Goal: Find specific page/section: Find specific page/section

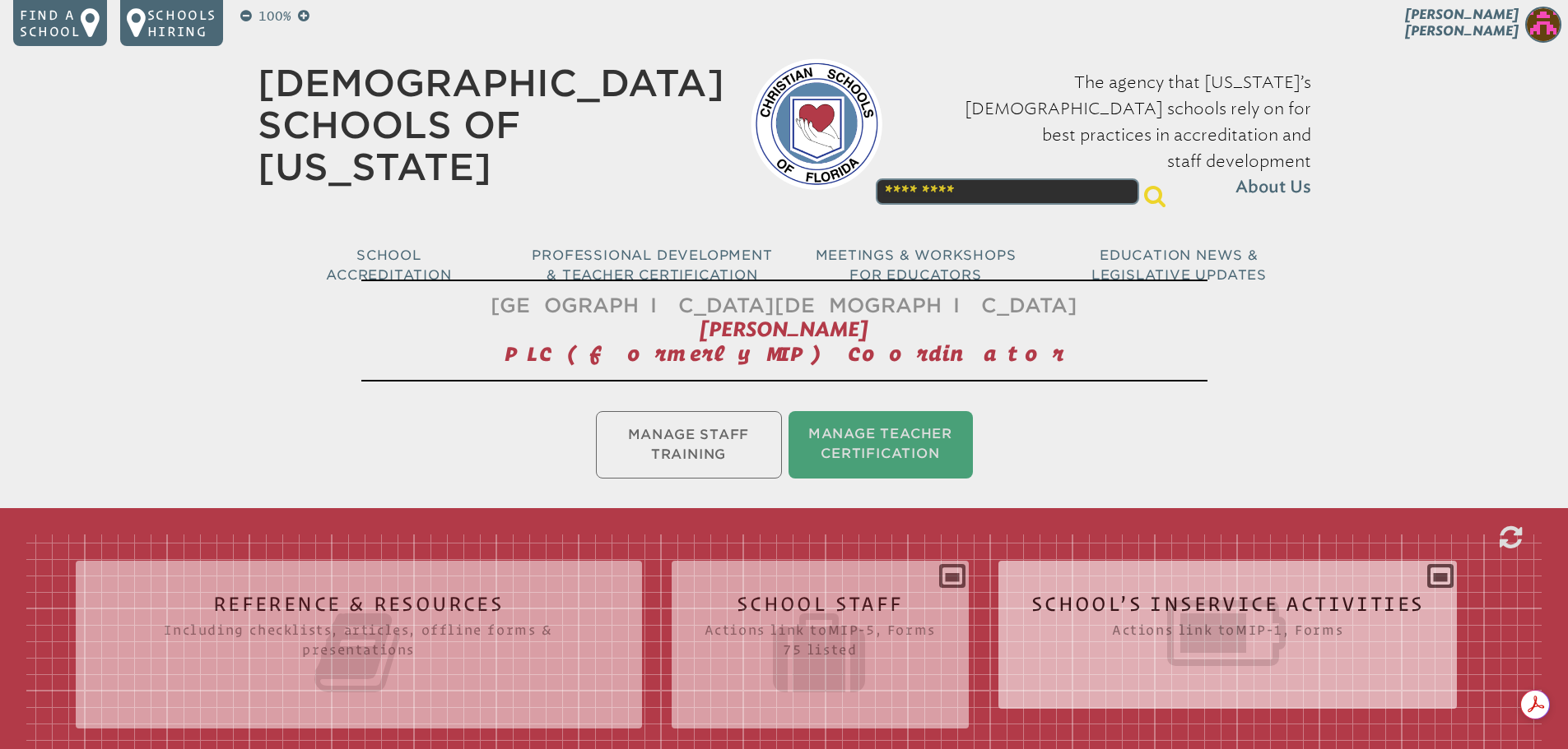
click at [1151, 639] on icon at bounding box center [1228, 633] width 393 height 92
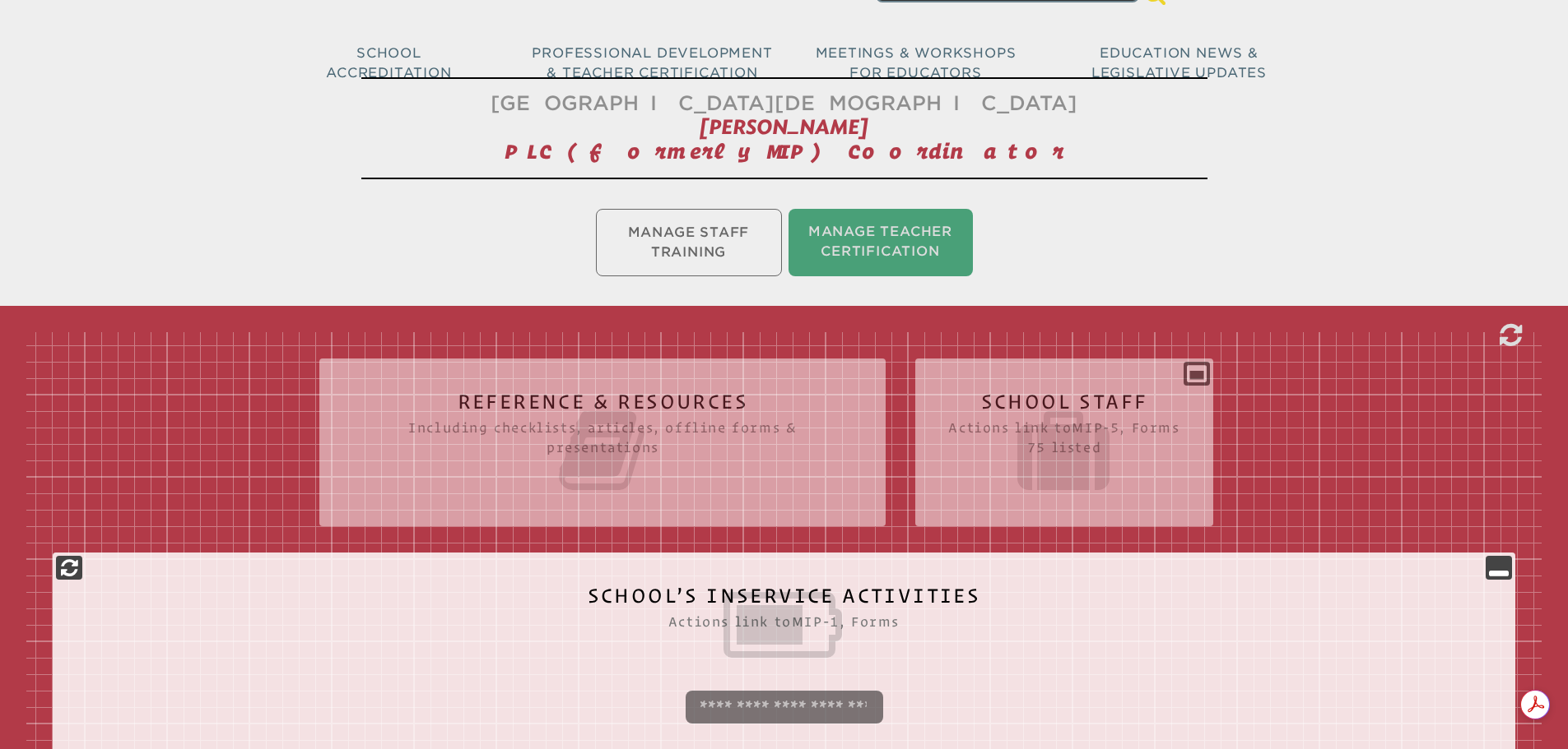
scroll to position [411, 0]
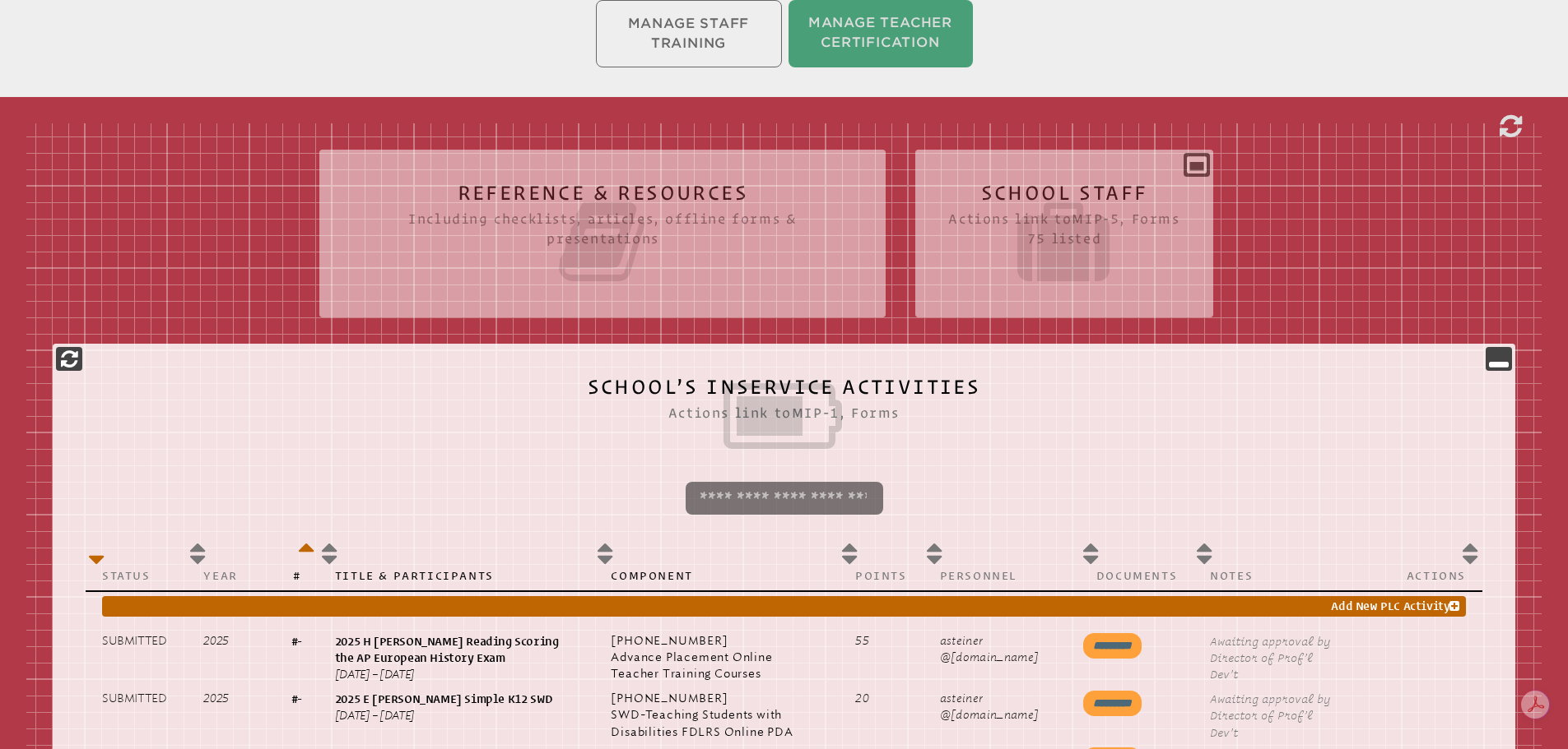
click at [1066, 255] on icon at bounding box center [1063, 242] width 231 height 92
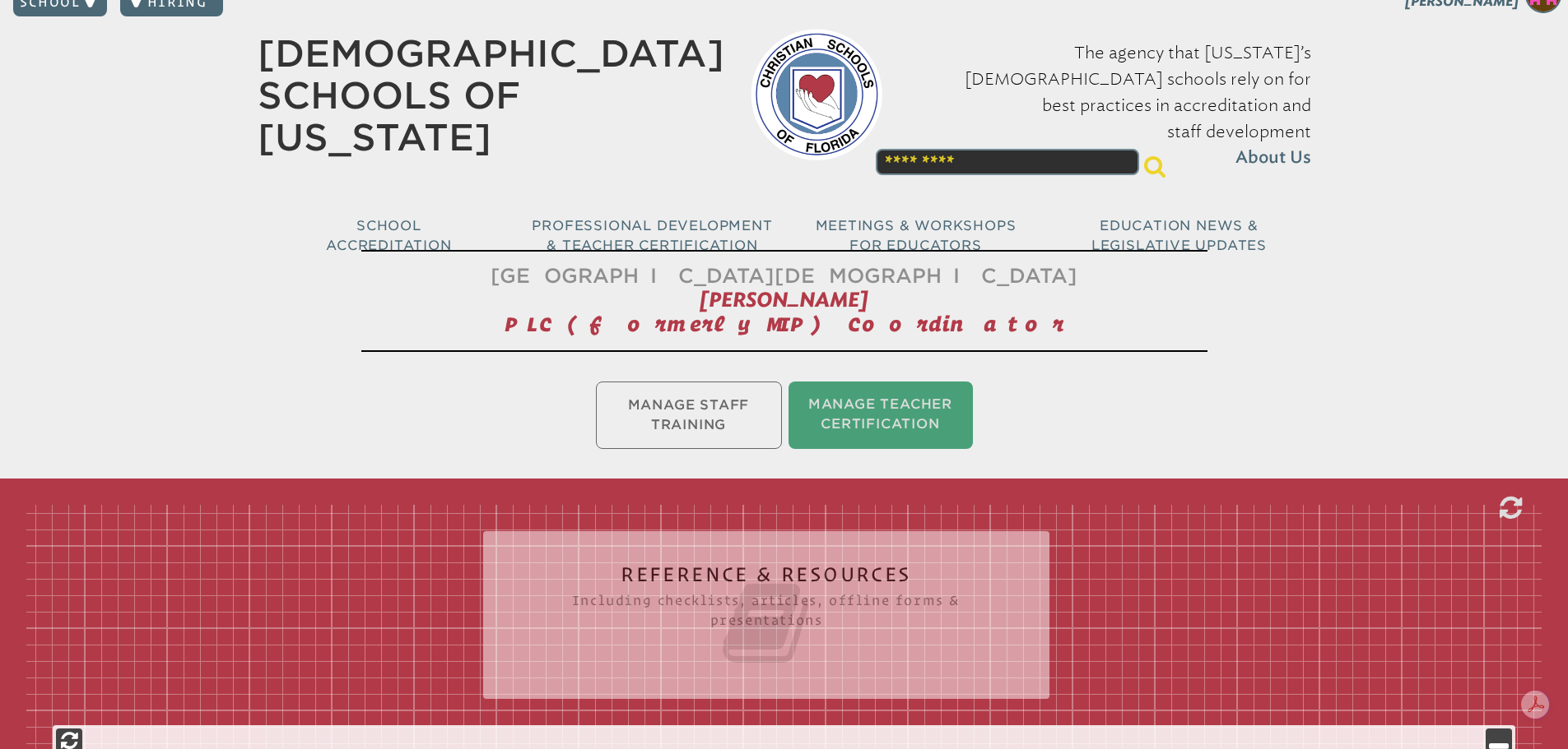
scroll to position [0, 0]
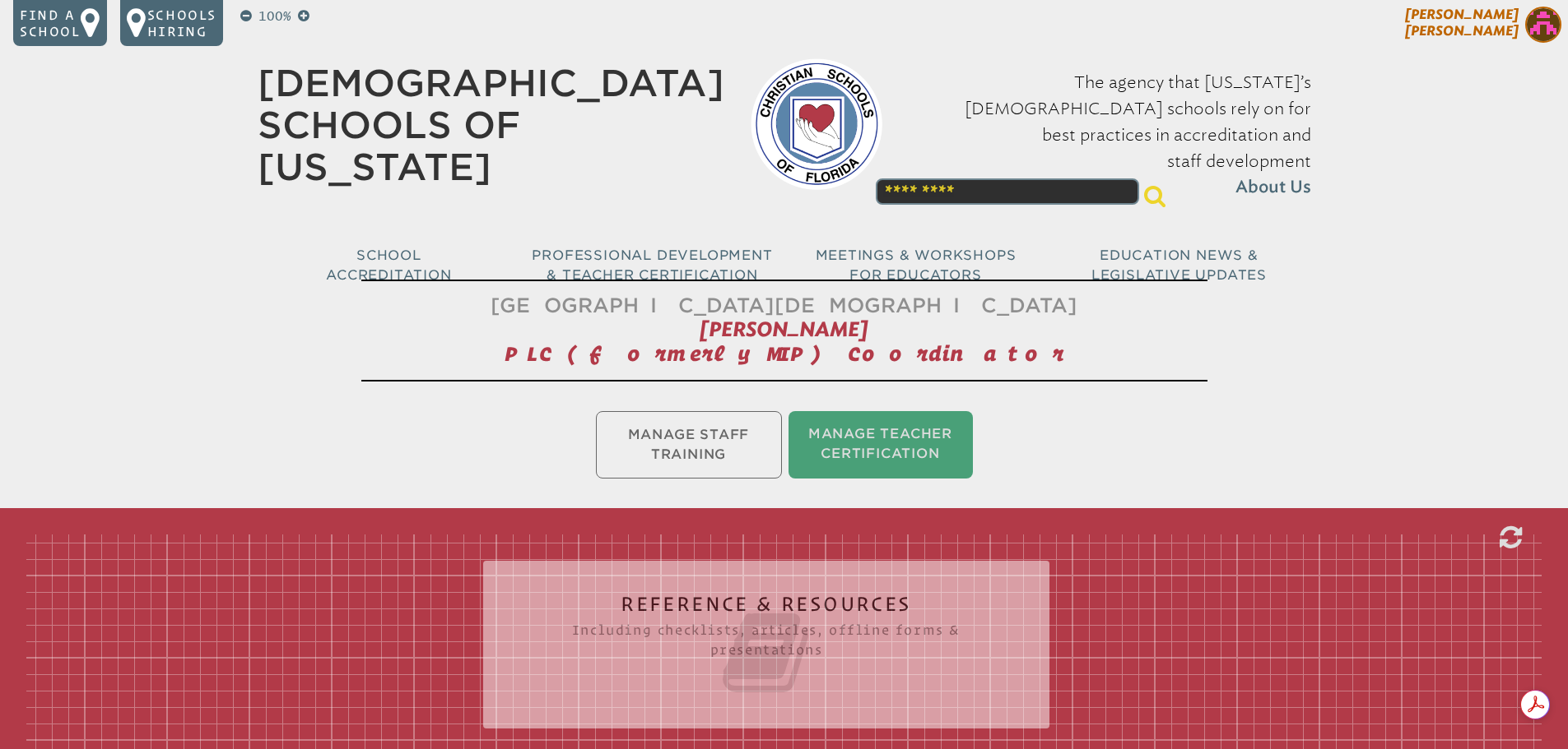
click at [1535, 24] on img at bounding box center [1543, 25] width 36 height 36
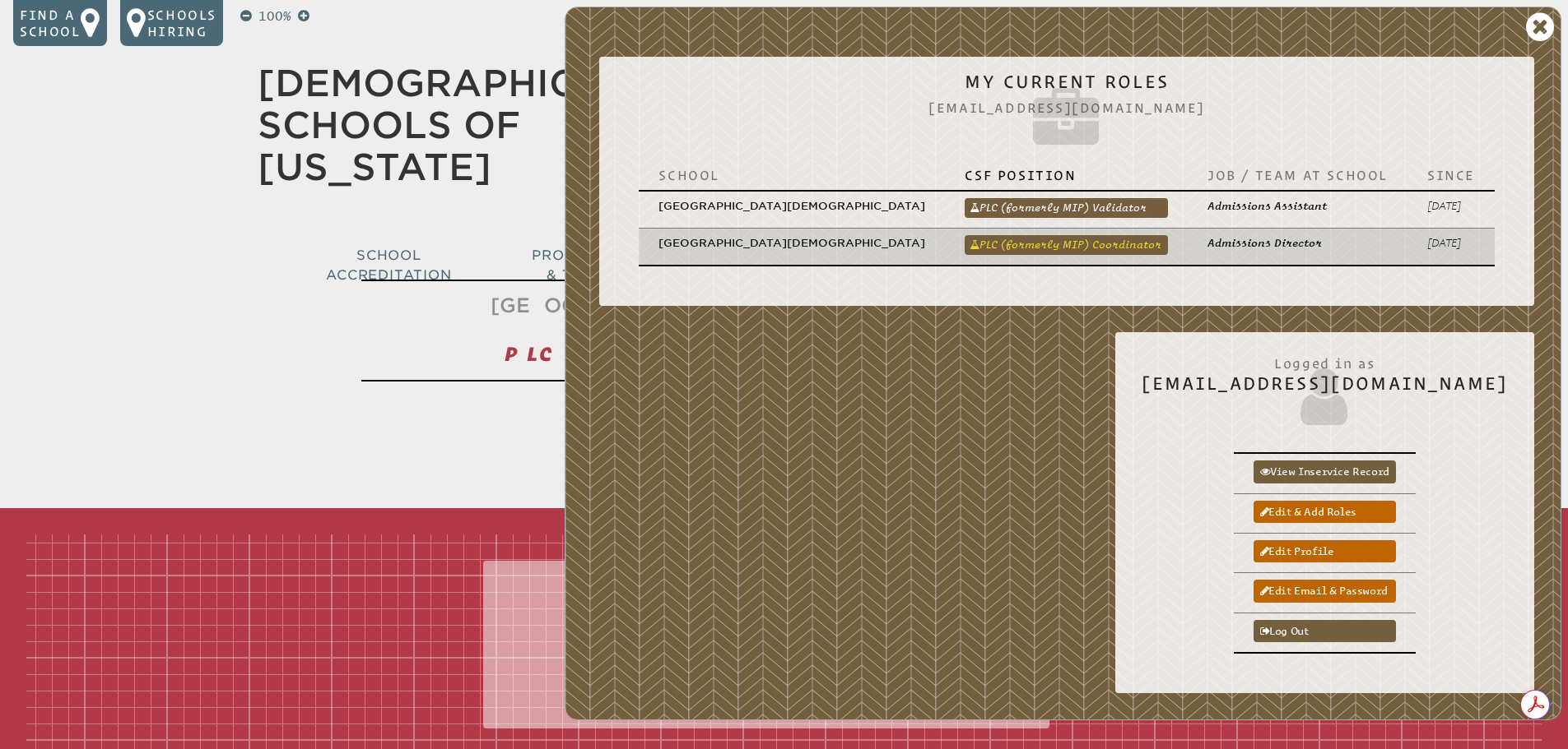
click at [1118, 236] on link "PLC (formerly MIP) Coordinator" at bounding box center [1066, 245] width 204 height 20
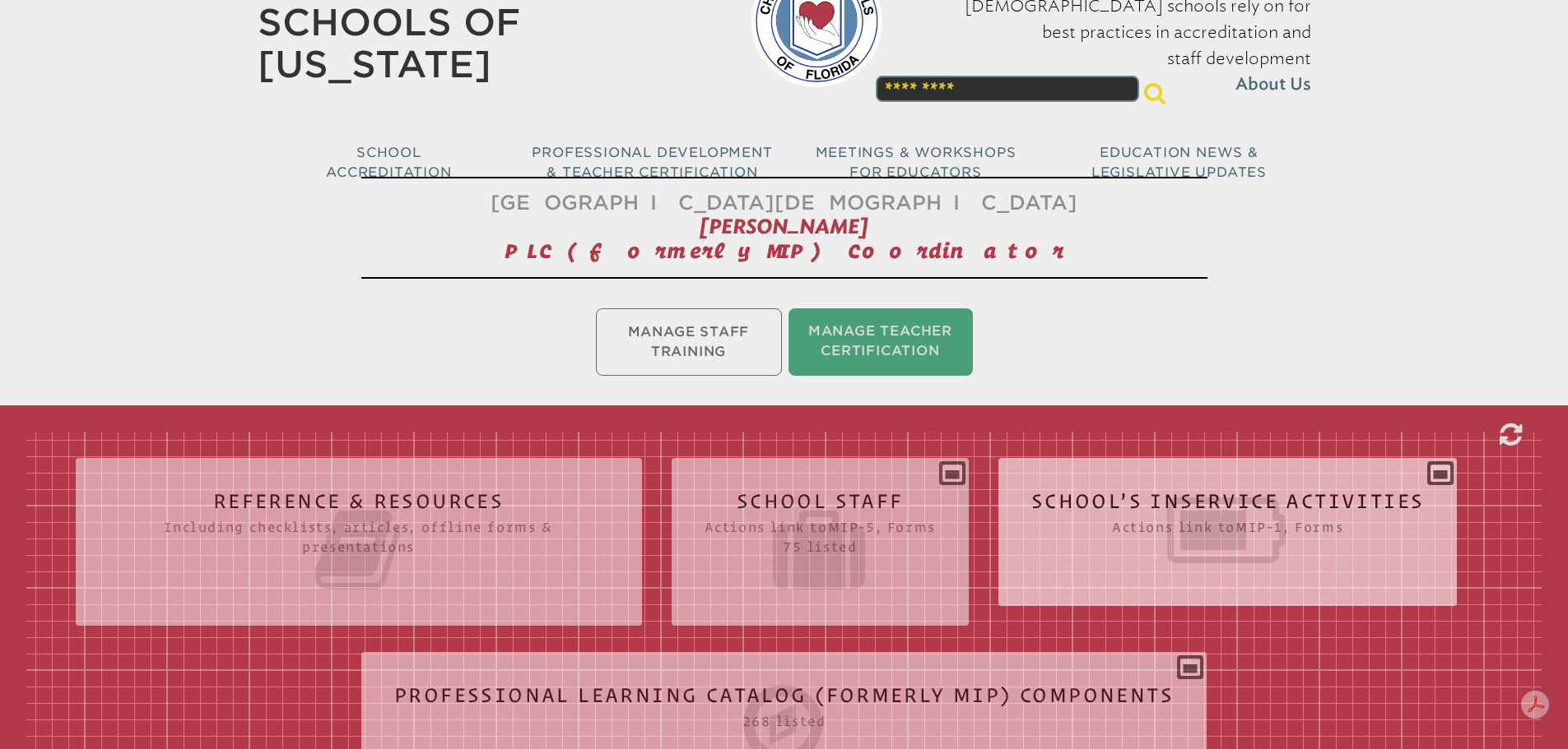
scroll to position [329, 0]
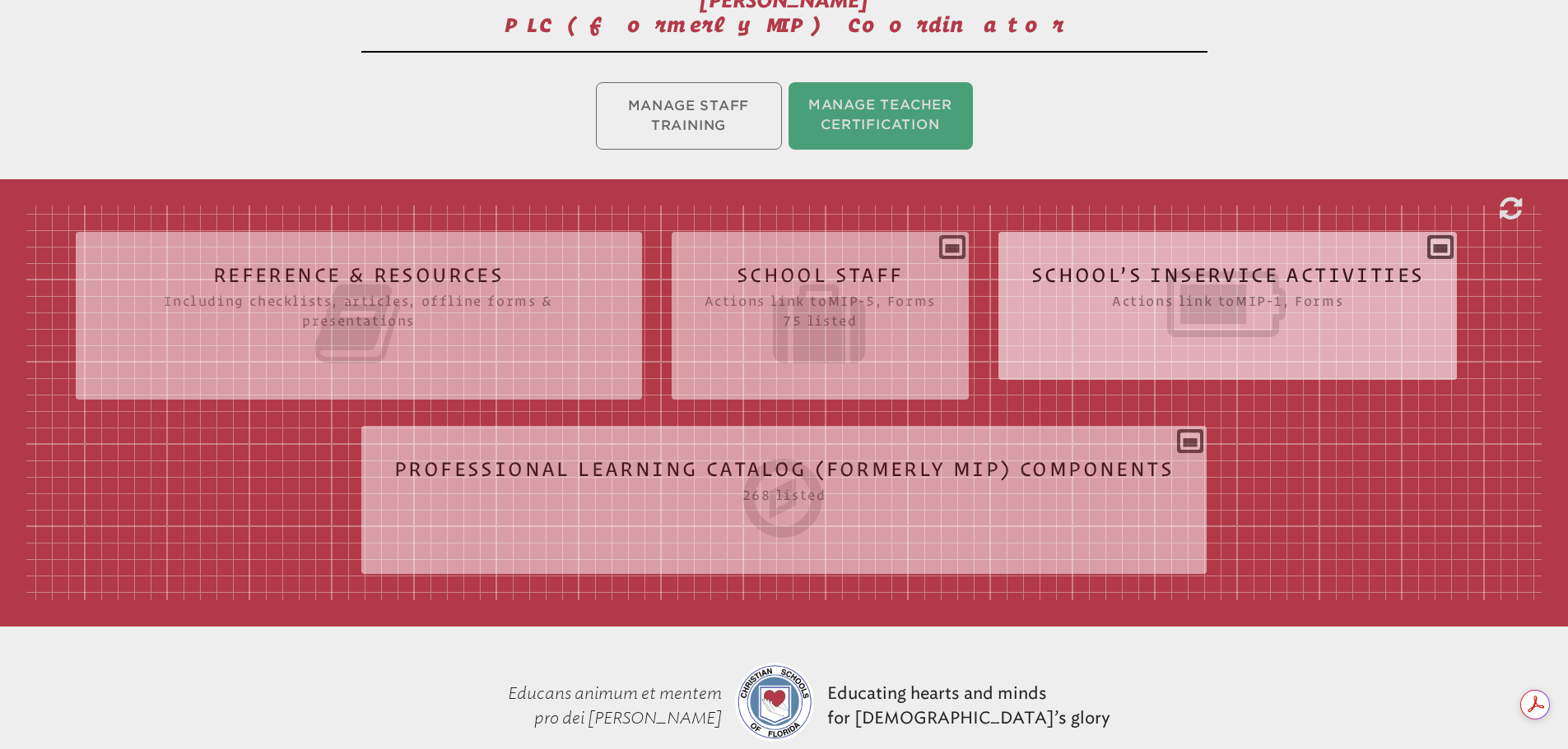
click at [1169, 294] on icon at bounding box center [1228, 304] width 393 height 92
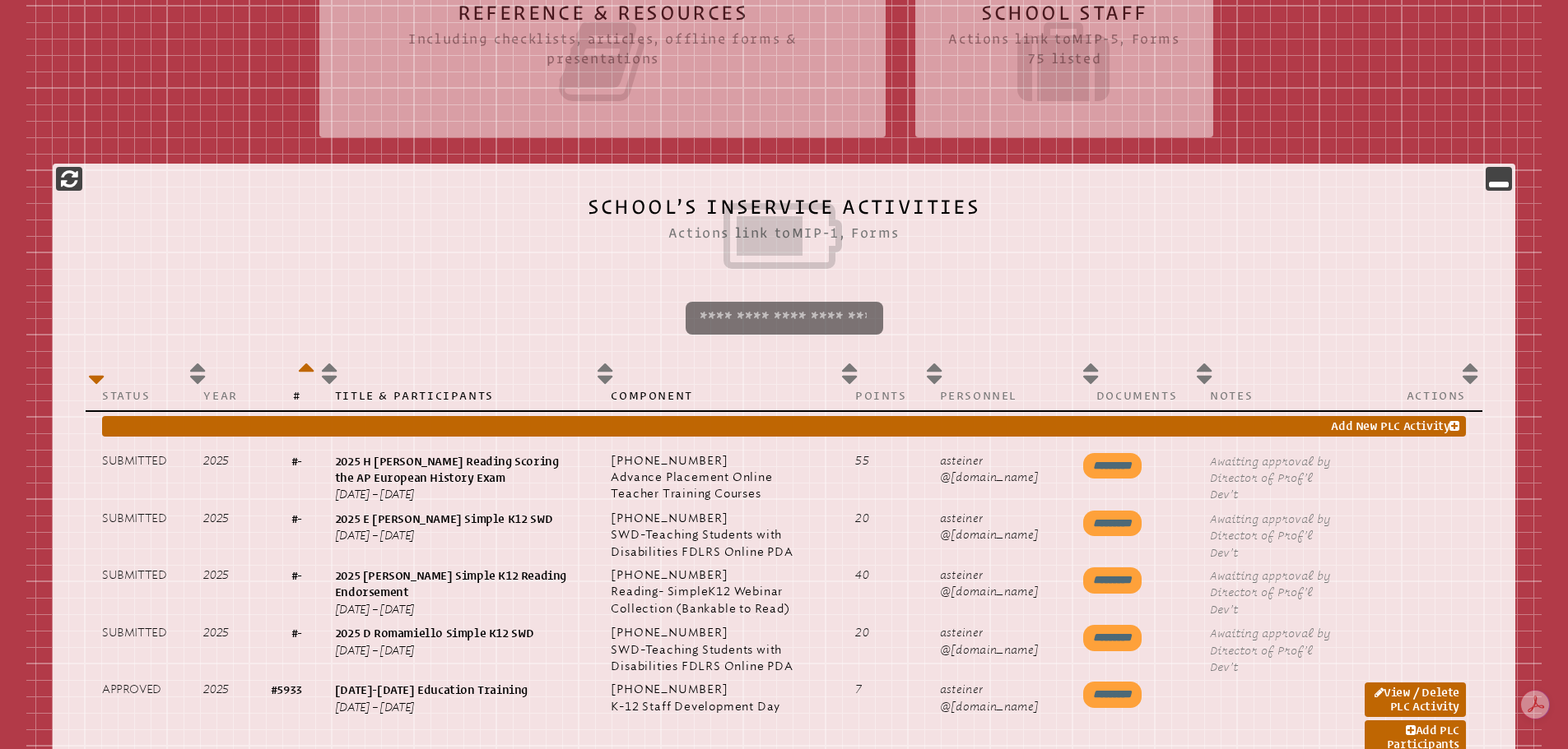
scroll to position [658, 0]
